Goal: Information Seeking & Learning: Check status

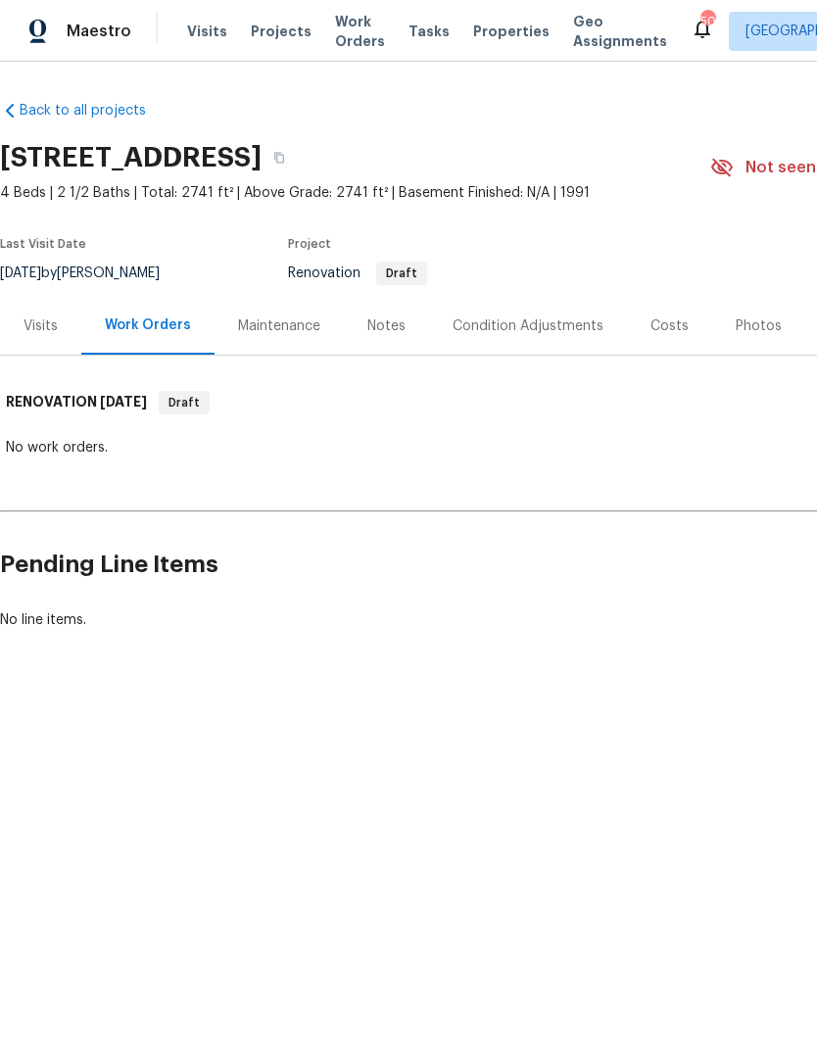
click at [43, 322] on div "Visits" at bounding box center [41, 326] width 34 height 20
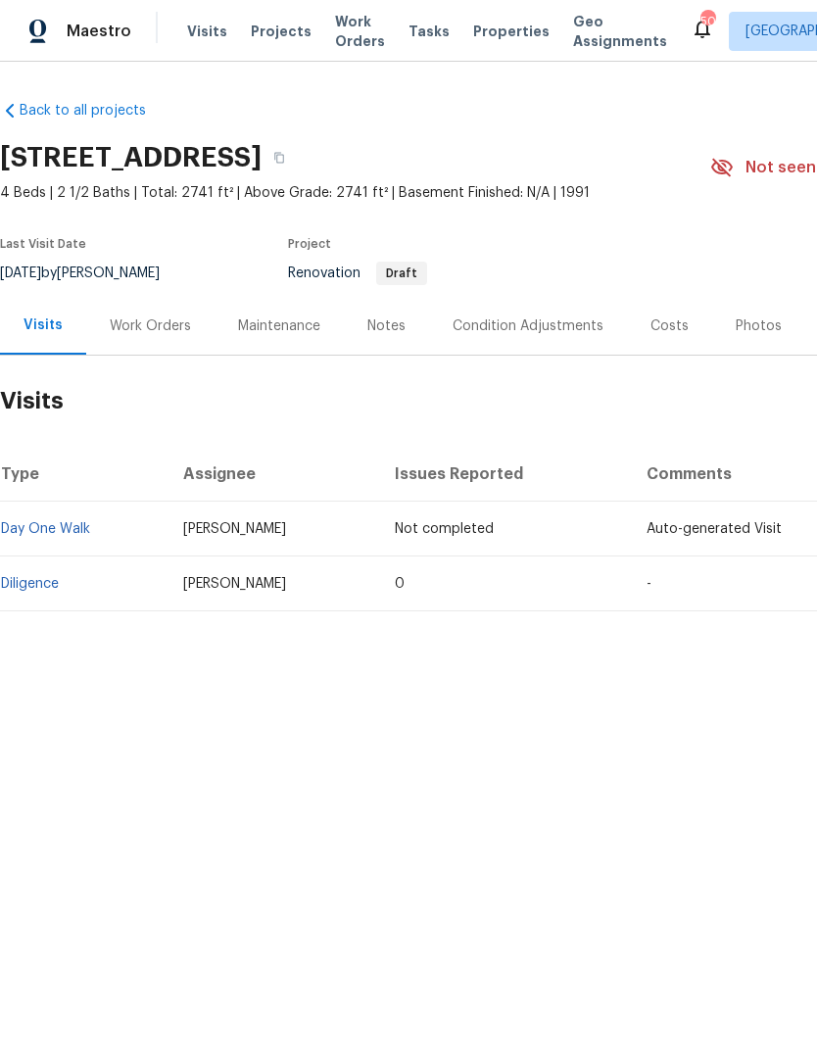
click at [655, 325] on div "Costs" at bounding box center [670, 326] width 38 height 20
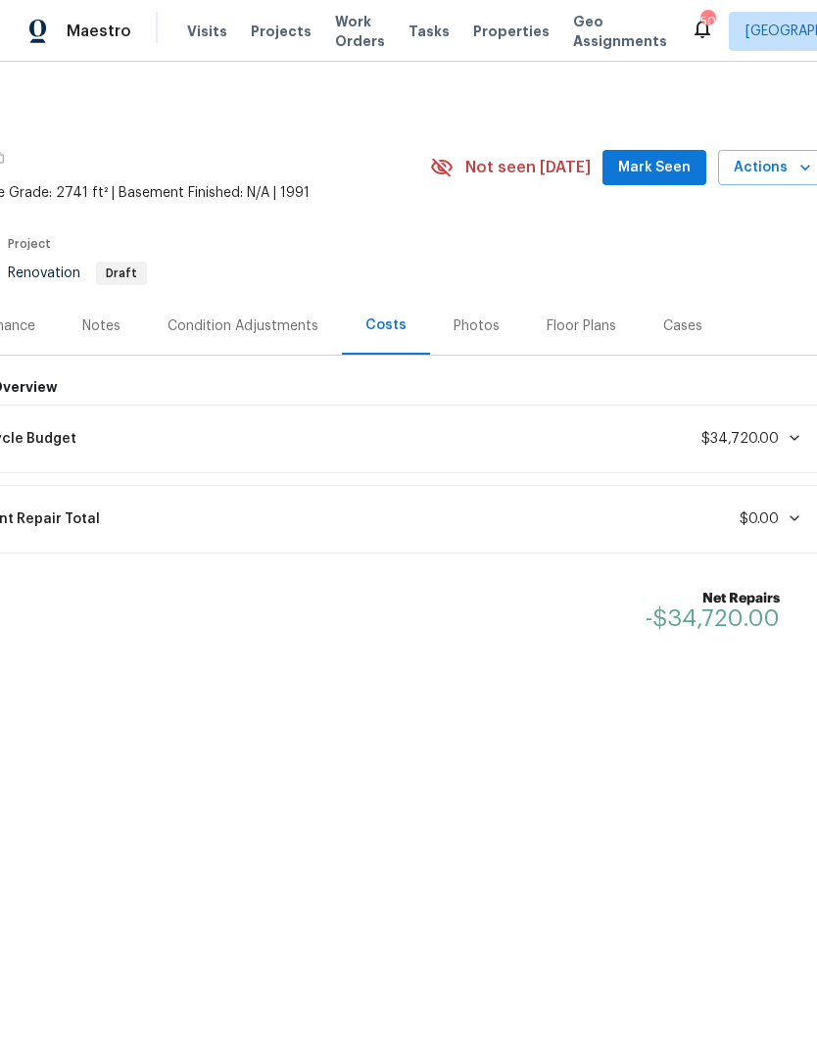
scroll to position [0, 281]
click at [760, 458] on div "Lifecycle Budget $34,720.00" at bounding box center [380, 438] width 868 height 43
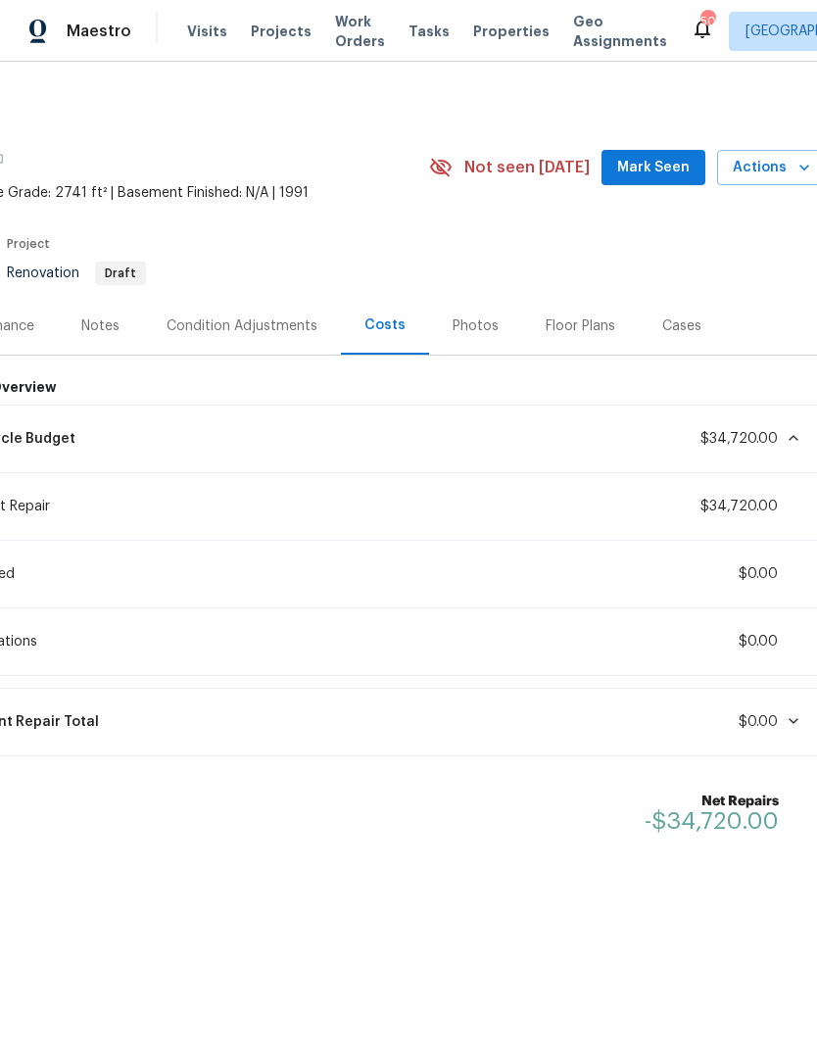
click at [728, 440] on span "$34,720.00" at bounding box center [739, 439] width 77 height 14
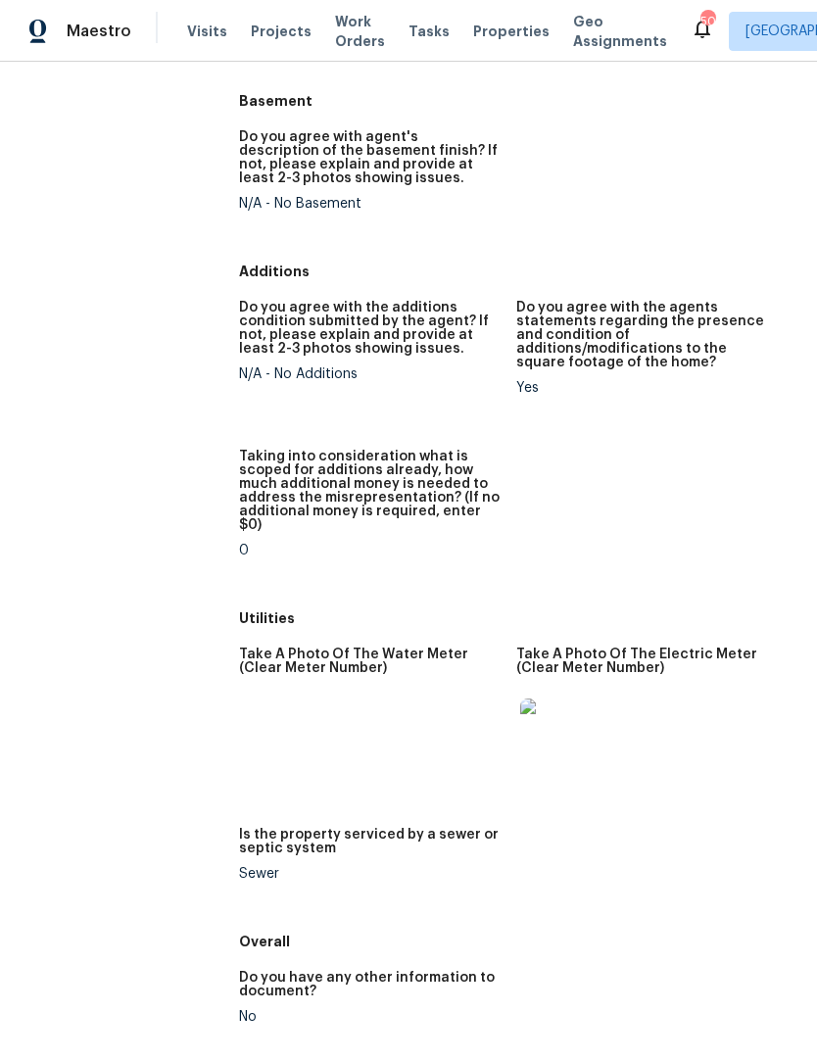
scroll to position [3156, 0]
